Goal: Information Seeking & Learning: Learn about a topic

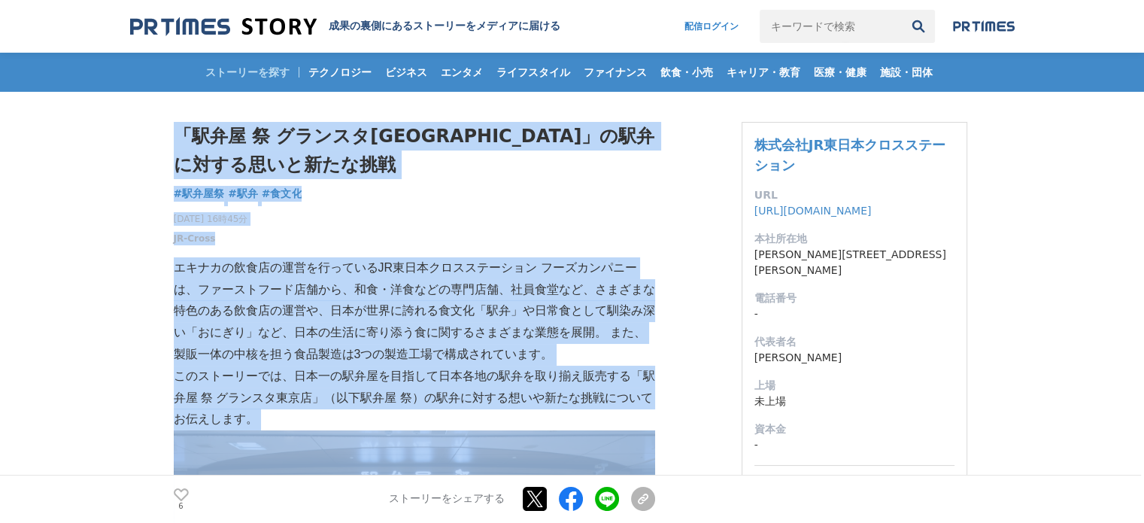
drag, startPoint x: 440, startPoint y: 338, endPoint x: 163, endPoint y: 141, distance: 340.1
copy section "「駅弁屋 祭 グランスタ東京店」の駅弁に対する思いと新たな挑戦 駅弁屋祭 #駅弁屋祭 #駅弁 #食文化 2023年11月21日 16時45分 JR-Cross…"
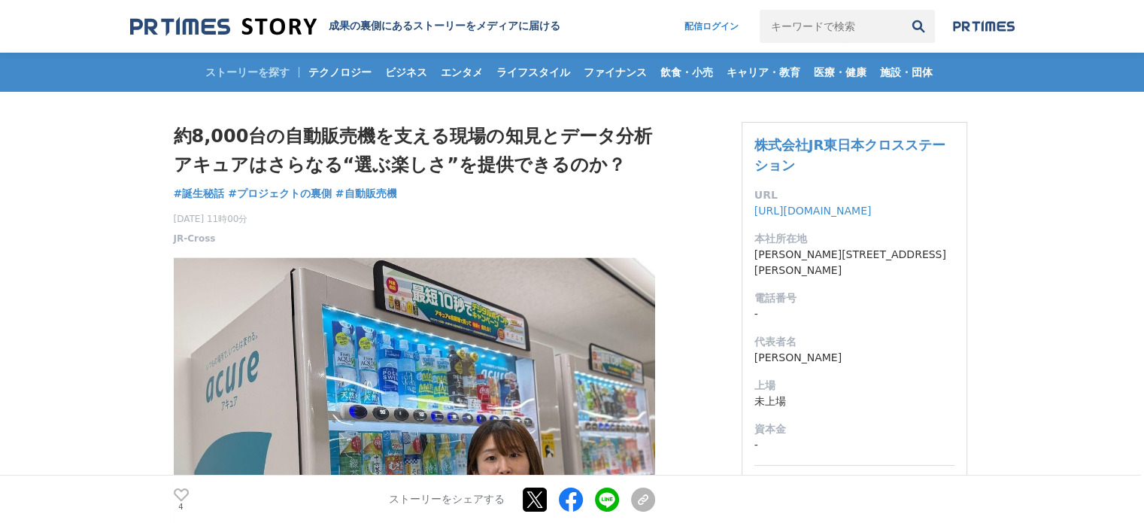
drag, startPoint x: 604, startPoint y: 350, endPoint x: 176, endPoint y: 136, distance: 478.5
copy section "約8,000台の自動販売機を支える現場の知見とデータ分析 アキュアはさらなる“選ぶ楽しさ”を提供できるのか？ 誕生秘話 #誕生秘話 #プロジェクトの裏側 #自…"
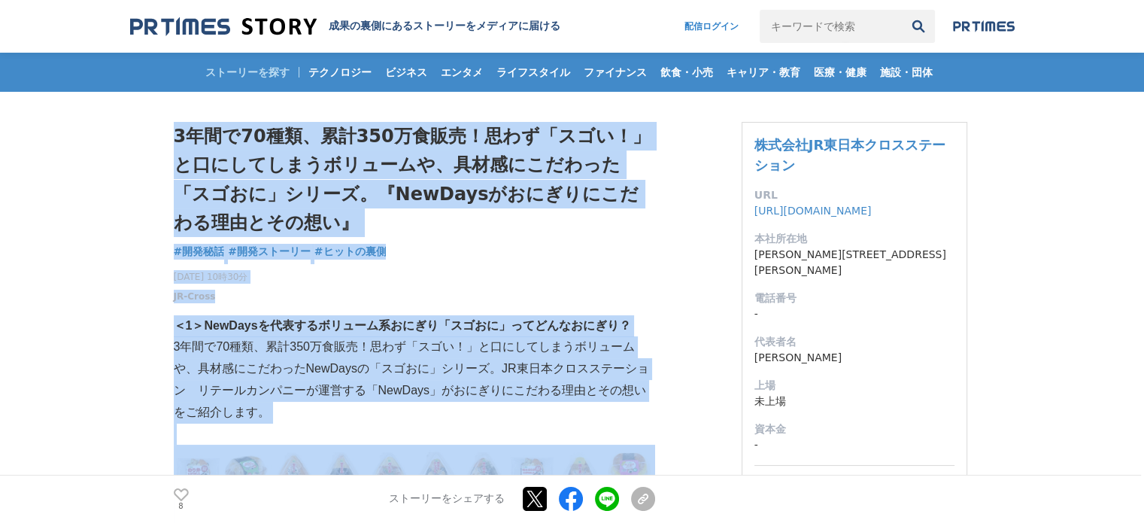
drag, startPoint x: 444, startPoint y: 380, endPoint x: 164, endPoint y: 138, distance: 371.0
copy section "8lor62ip、do673sita！con「adi！」elitseddoeiusm、temporinc「utla」etdo。『MagNaaliquaenim…"
